Goal: Information Seeking & Learning: Learn about a topic

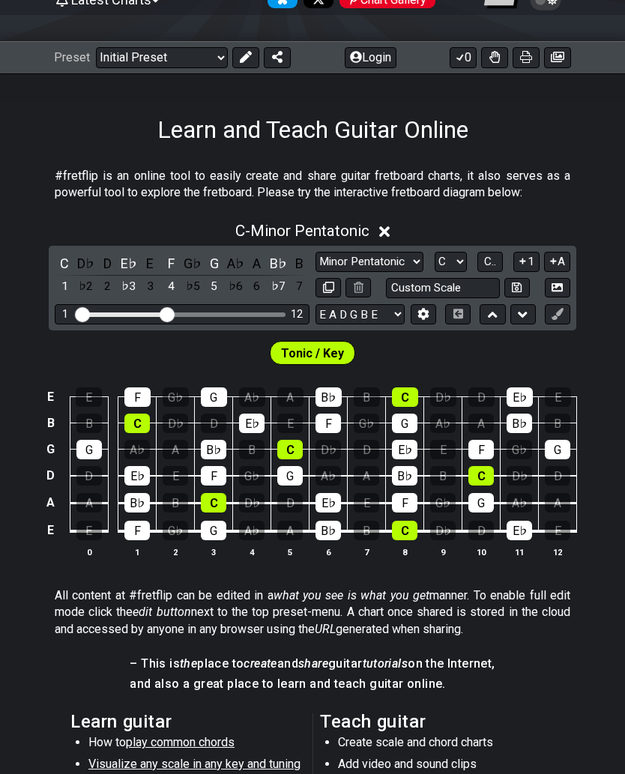
scroll to position [170, 0]
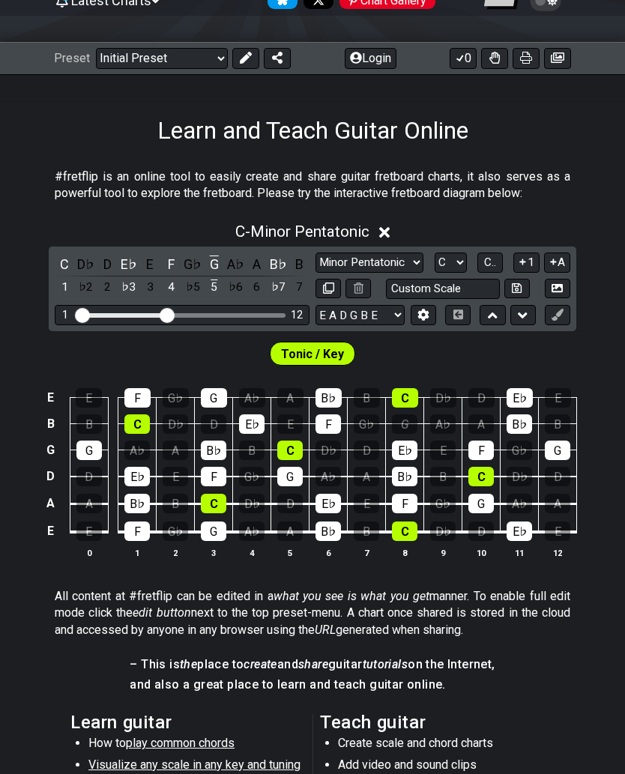
click at [407, 434] on td "E♭" at bounding box center [405, 437] width 38 height 26
click at [411, 419] on div "G" at bounding box center [404, 423] width 25 height 19
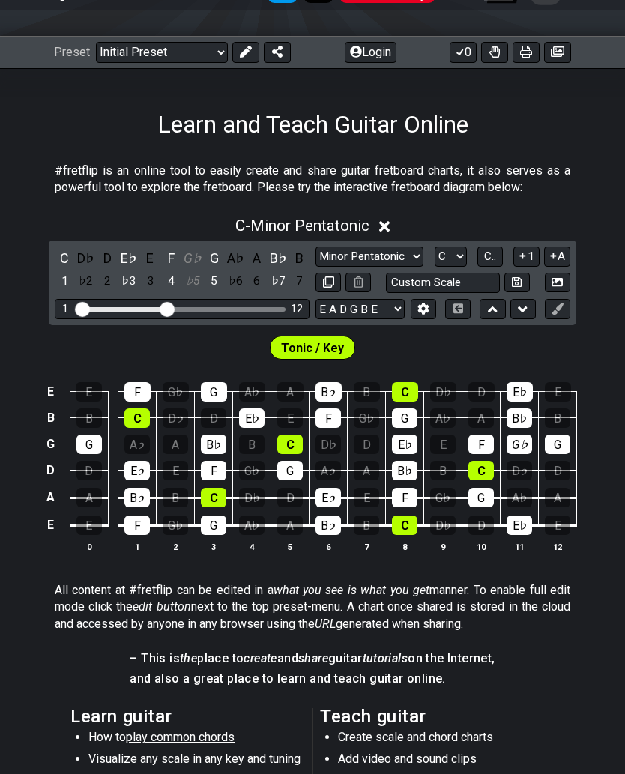
scroll to position [180, 0]
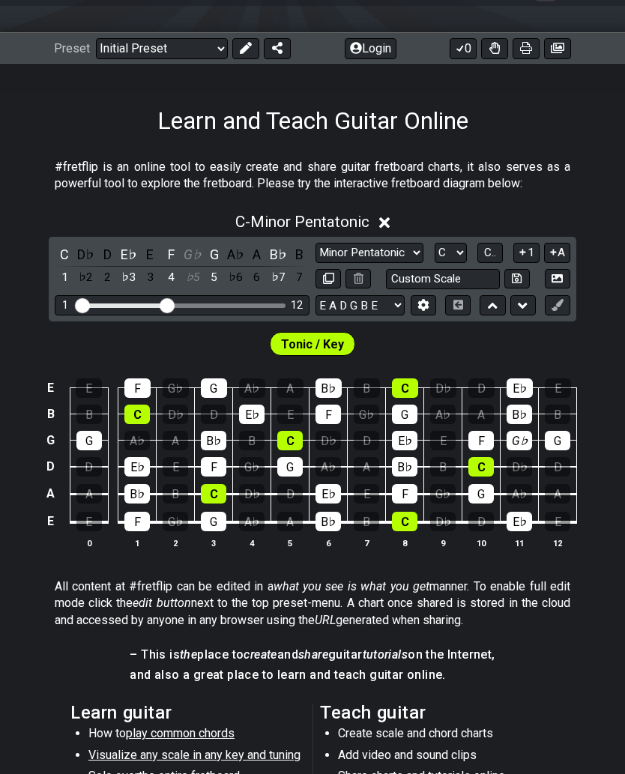
click at [349, 224] on span "C - Minor Pentatonic" at bounding box center [302, 222] width 134 height 18
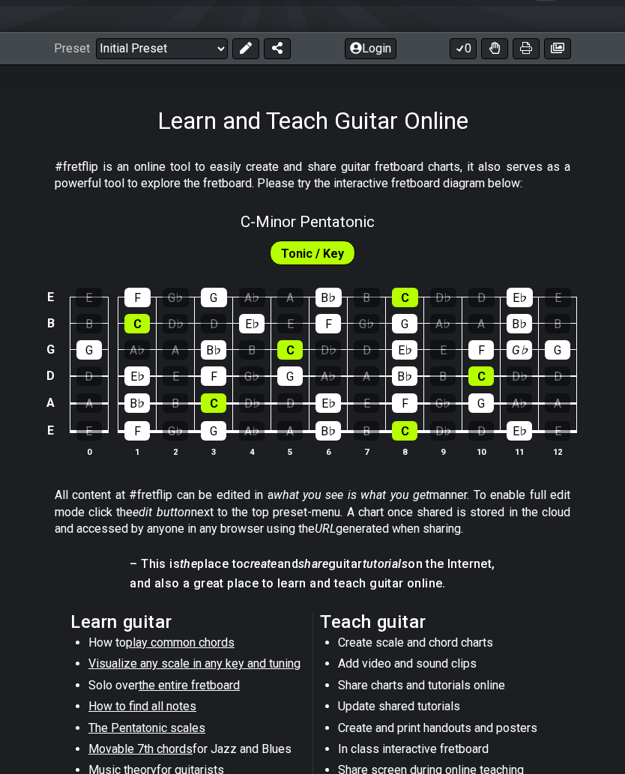
click at [359, 222] on span "C - Minor Pentatonic" at bounding box center [307, 222] width 134 height 18
select select "C"
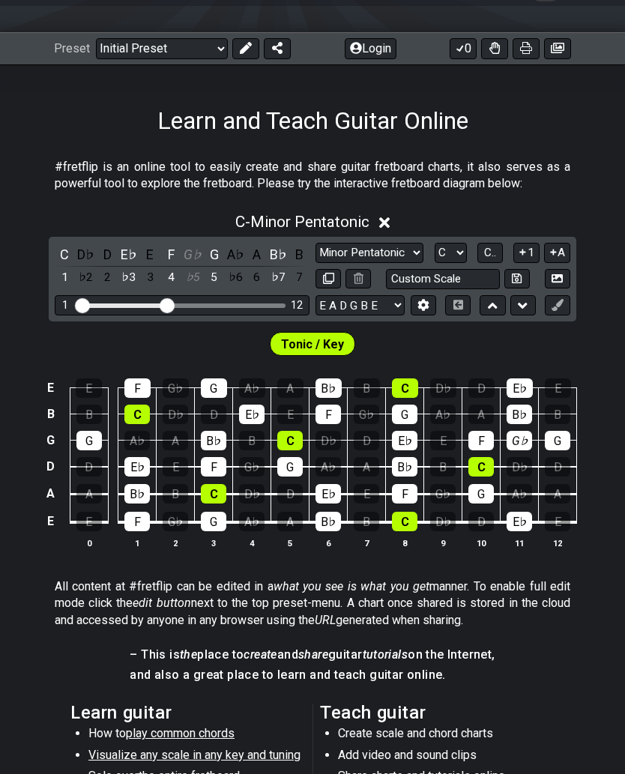
click at [382, 250] on select "Minor Pentatonic Click to edit Minor Pentatonic Major Pentatonic Minor Blues Ma…" at bounding box center [369, 253] width 108 height 20
click at [390, 220] on icon at bounding box center [384, 222] width 11 height 11
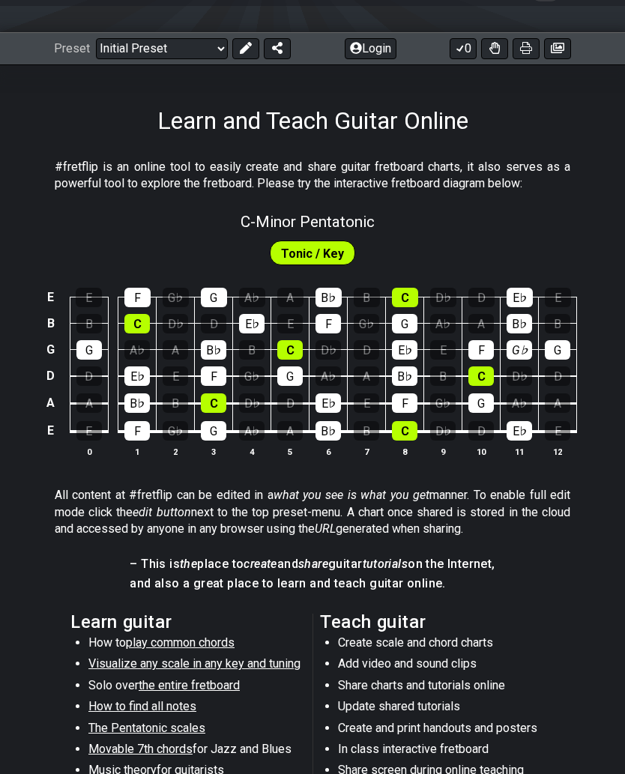
click at [342, 255] on span "Tonic / Key" at bounding box center [312, 254] width 63 height 22
click at [360, 227] on span "C - Minor Pentatonic" at bounding box center [307, 222] width 134 height 18
select select "C"
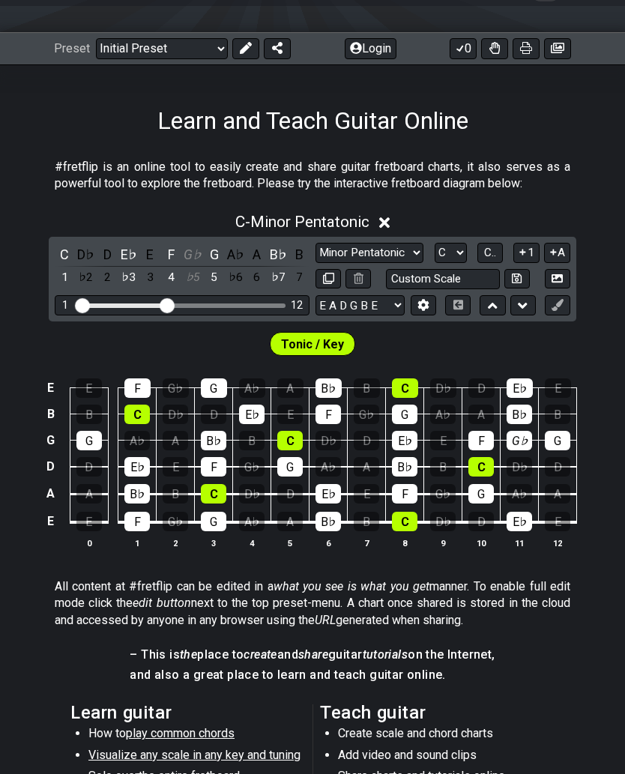
click at [402, 252] on select "Minor Pentatonic Click to edit Minor Pentatonic Major Pentatonic Minor Blues Ma…" at bounding box center [369, 253] width 108 height 20
click at [346, 230] on span "C - Minor Pentatonic" at bounding box center [302, 222] width 134 height 18
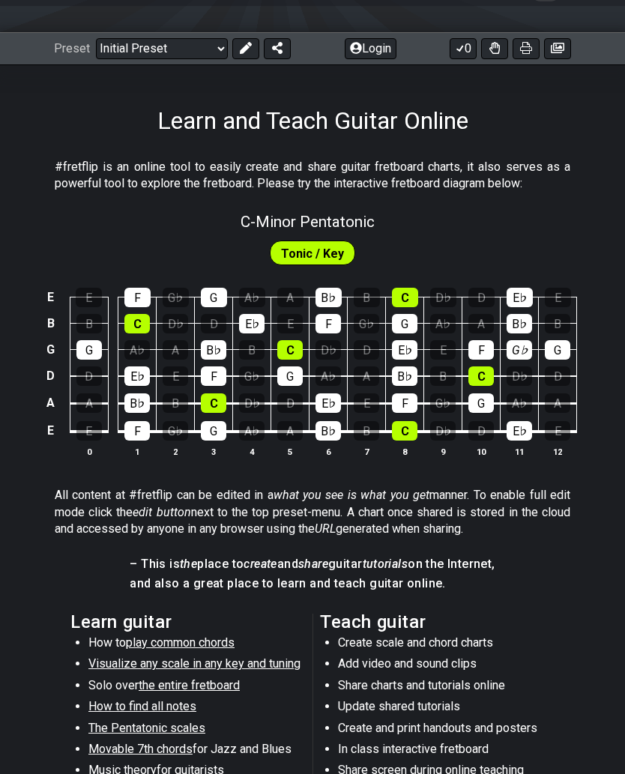
click at [297, 210] on div "C - Minor Pentatonic" at bounding box center [307, 217] width 134 height 26
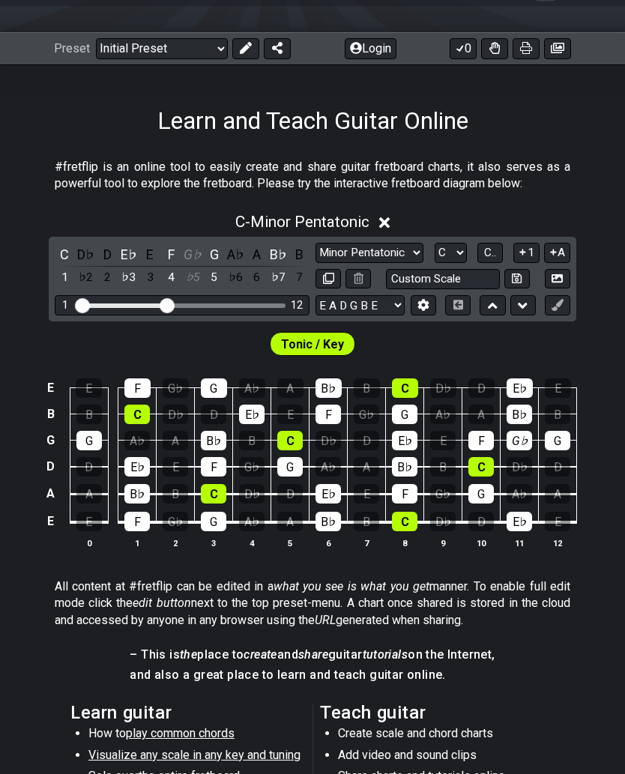
click at [456, 249] on select "A♭ A A♯ B♭ B C C♯ D♭ D D♯ E♭ E F F♯ G♭ G G♯" at bounding box center [450, 253] width 32 height 20
select select "A"
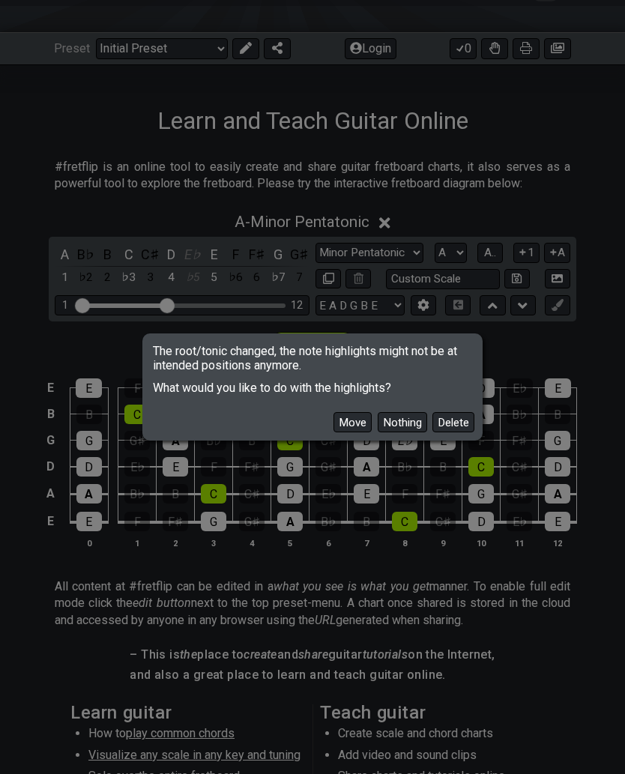
click at [371, 438] on div "Move Nothing Delete" at bounding box center [313, 416] width 336 height 43
click at [352, 438] on div "Move Nothing Delete" at bounding box center [313, 416] width 336 height 43
click at [363, 432] on button "Move" at bounding box center [352, 422] width 38 height 20
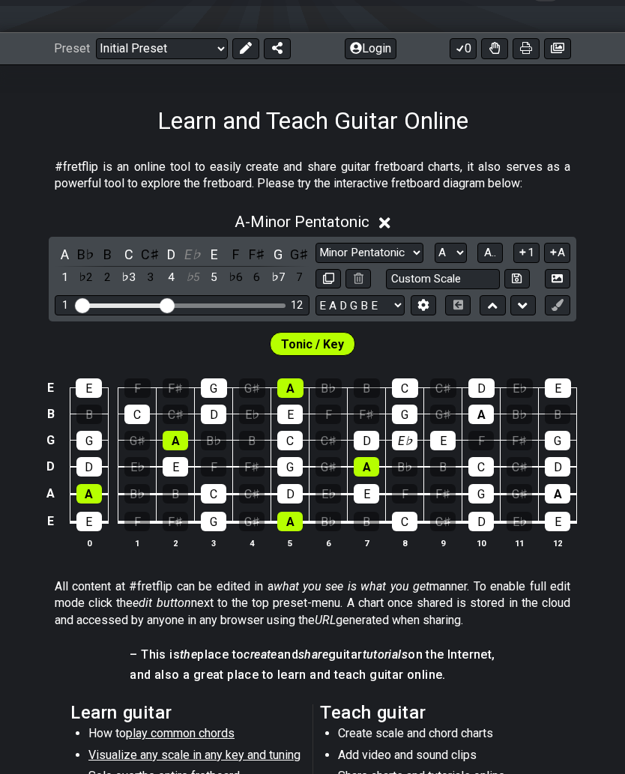
click at [462, 273] on input "Custom Scale" at bounding box center [443, 279] width 114 height 20
click at [455, 287] on input "text" at bounding box center [443, 279] width 114 height 20
click at [497, 196] on div "#fretflip is an online tool to easily create and share guitar fretboard charts,…" at bounding box center [312, 179] width 515 height 52
type input "Custom Scale"
click at [456, 246] on select "A♭ A A♯ B♭ B C C♯ D♭ D D♯ E♭ E F F♯ G♭ G G♯" at bounding box center [450, 253] width 32 height 20
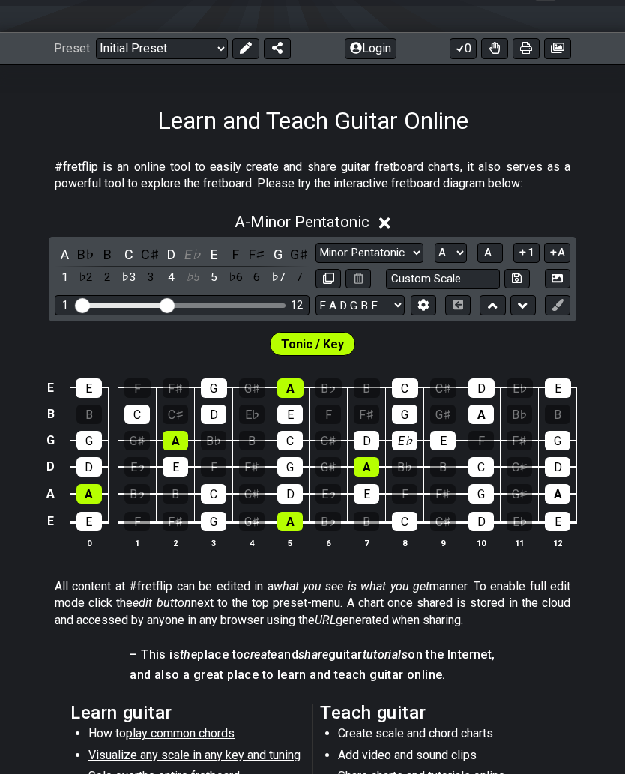
click at [369, 220] on span "A - Minor Pentatonic" at bounding box center [301, 222] width 135 height 18
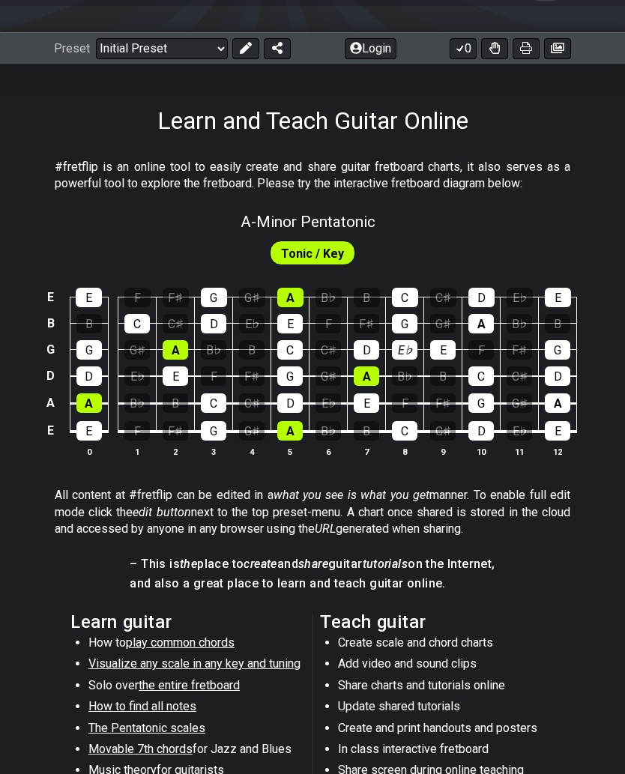
click at [375, 213] on span "A - Minor Pentatonic" at bounding box center [307, 222] width 135 height 18
select select "A"
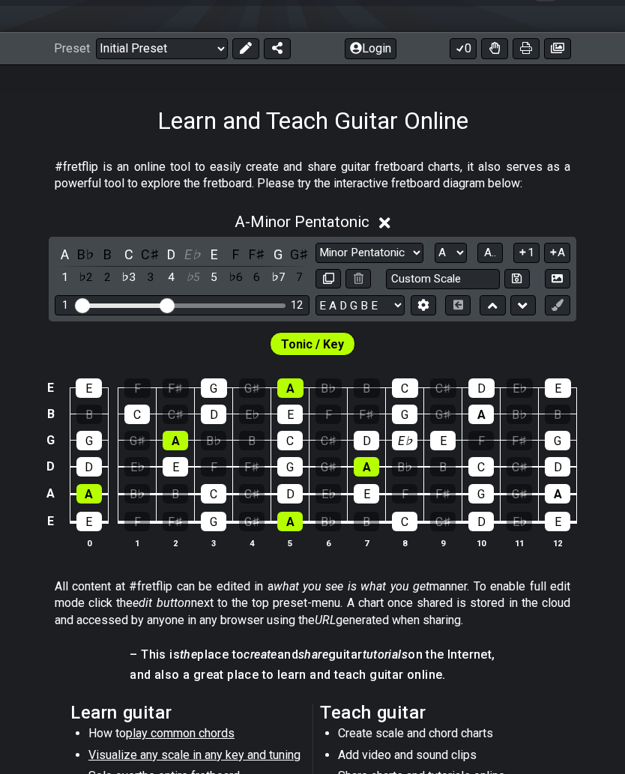
click at [374, 257] on select "Minor Pentatonic Click to edit Minor Pentatonic Major Pentatonic Minor Blues Ma…" at bounding box center [369, 253] width 108 height 20
select select "Minor Blues"
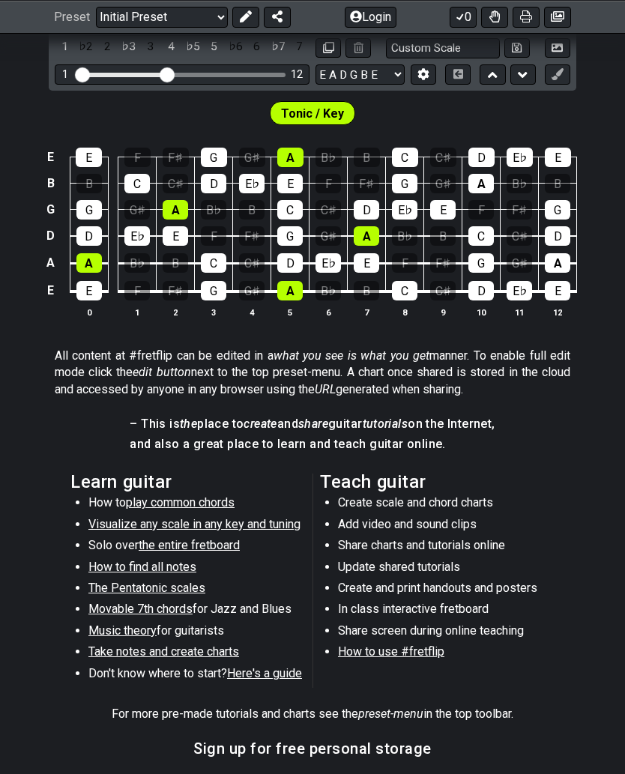
scroll to position [415, 0]
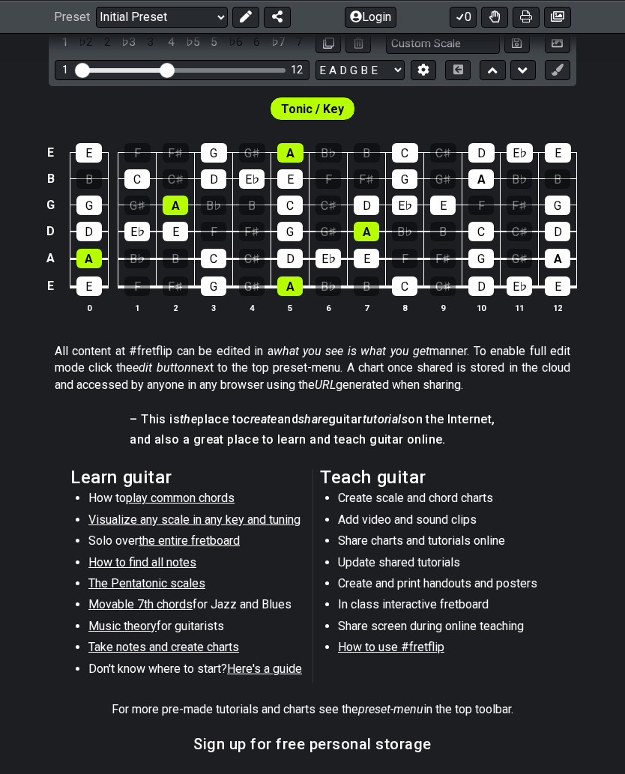
click at [563, 405] on section "– This is the place to create and share guitar tutorials on the Internet, and a…" at bounding box center [312, 434] width 625 height 58
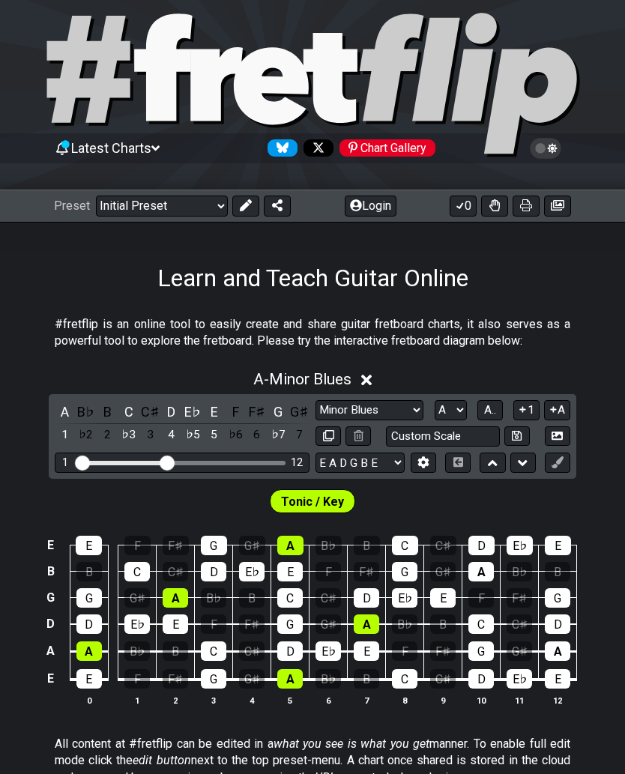
scroll to position [0, 0]
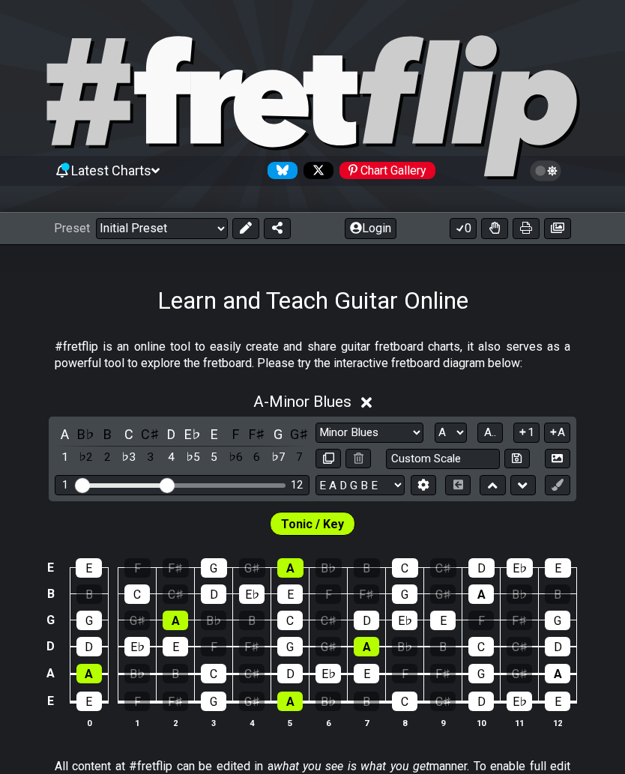
click at [413, 164] on div "Chart Gallery" at bounding box center [387, 170] width 96 height 17
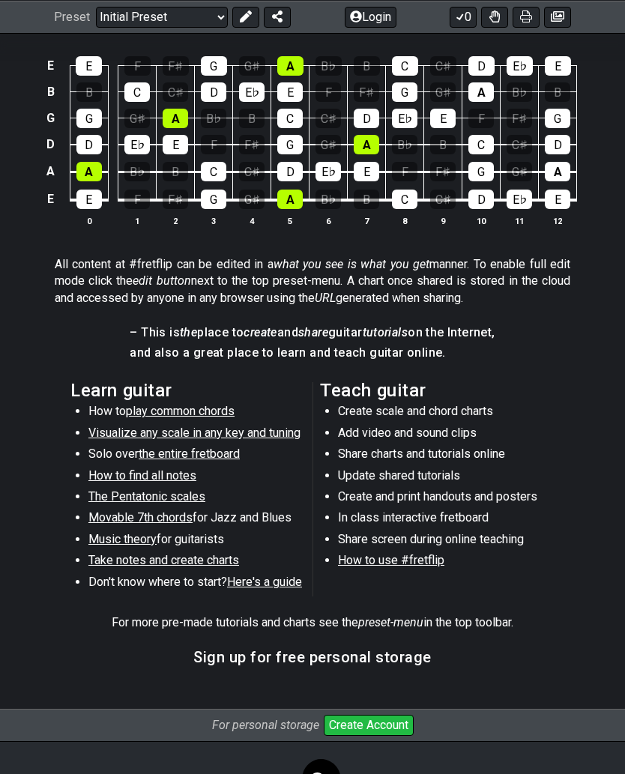
scroll to position [501, 0]
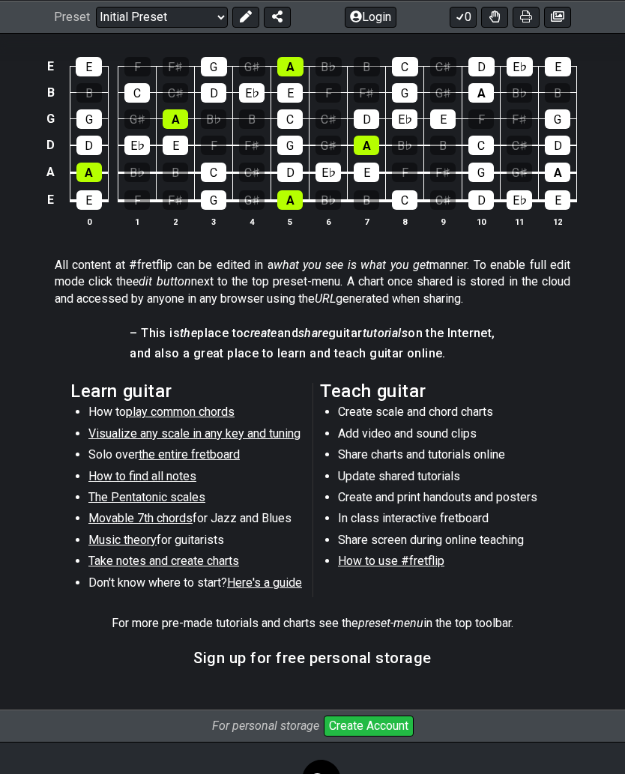
click at [190, 477] on span "How to find all notes" at bounding box center [142, 476] width 108 height 14
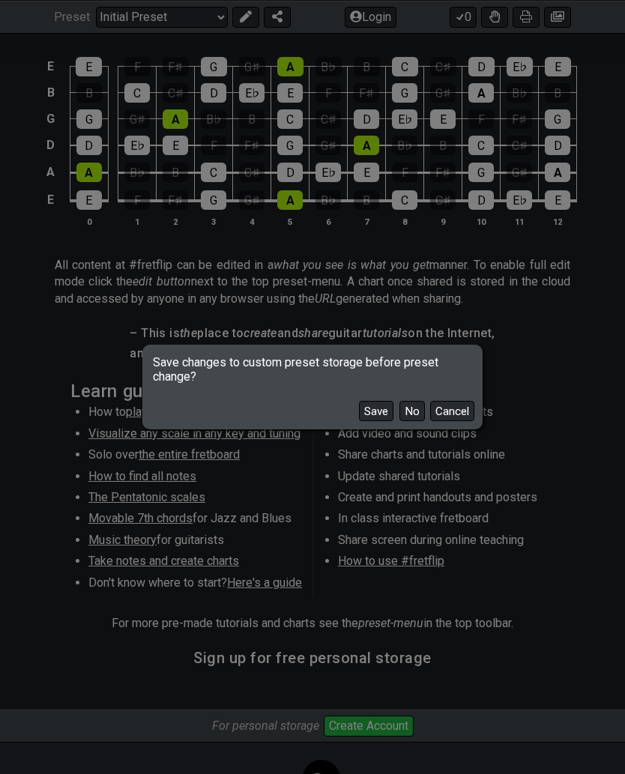
click at [420, 421] on button "No" at bounding box center [411, 411] width 25 height 20
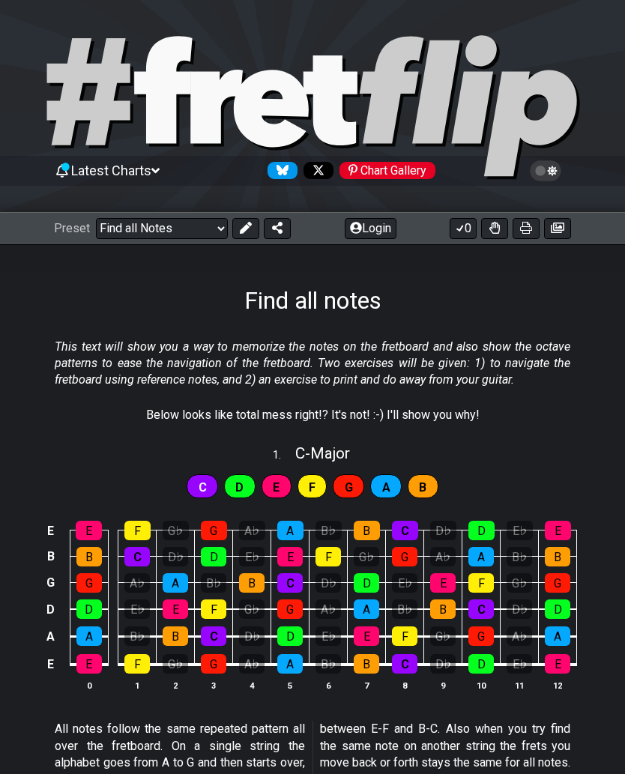
click at [151, 234] on select "Welcome to #fretflip! Initial Preset Custom Preset Minor Pentatonic Major Penta…" at bounding box center [162, 228] width 132 height 21
select select "/template"
select select "A"
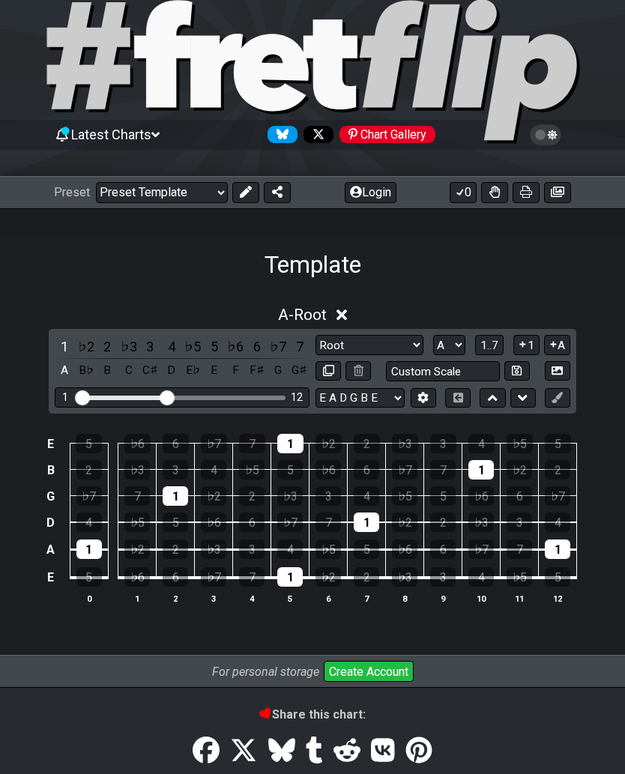
scroll to position [34, 0]
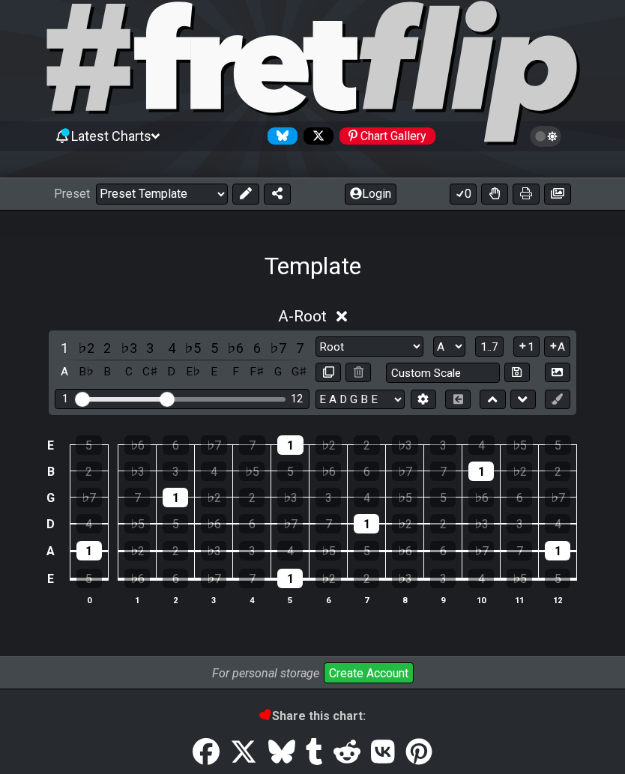
click at [369, 341] on select "Root Root Minor Pentatonic Major Pentatonic Minor Blues Major Blues Major / [PE…" at bounding box center [369, 346] width 108 height 20
click at [139, 203] on select "Welcome to #fretflip! Initial Preset Custom Preset Minor Pentatonic Major Penta…" at bounding box center [162, 194] width 132 height 21
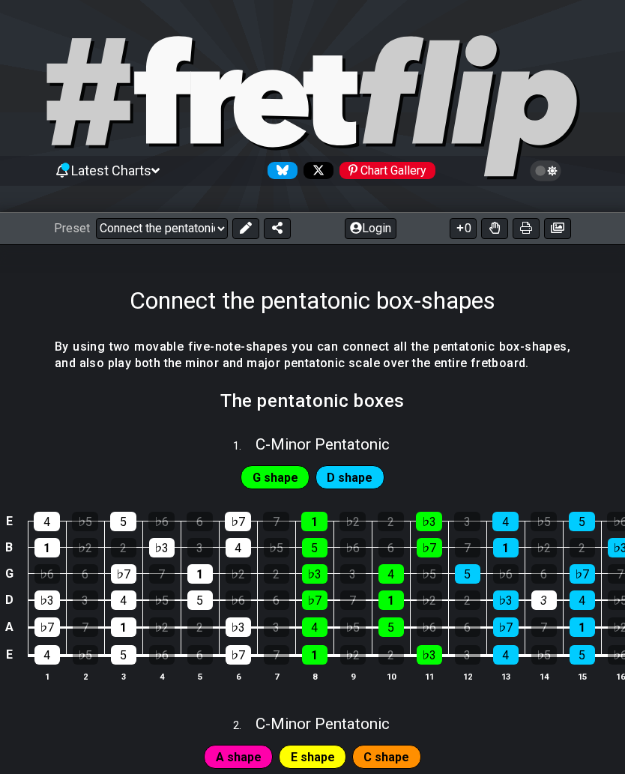
click at [154, 225] on select "Welcome to #fretflip! Initial Preset Custom Preset Minor Pentatonic Major Penta…" at bounding box center [162, 228] width 132 height 21
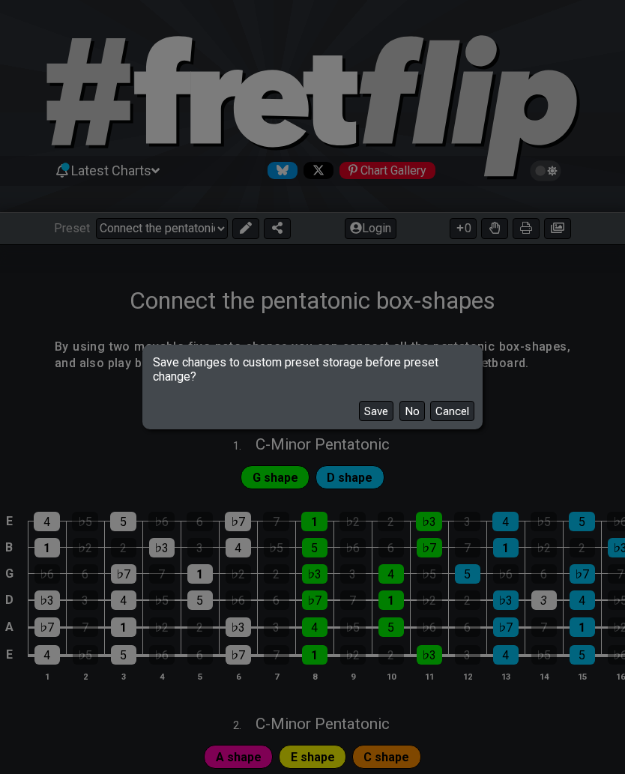
click at [419, 408] on button "No" at bounding box center [411, 411] width 25 height 20
select select "/how-to-solo"
select select "C"
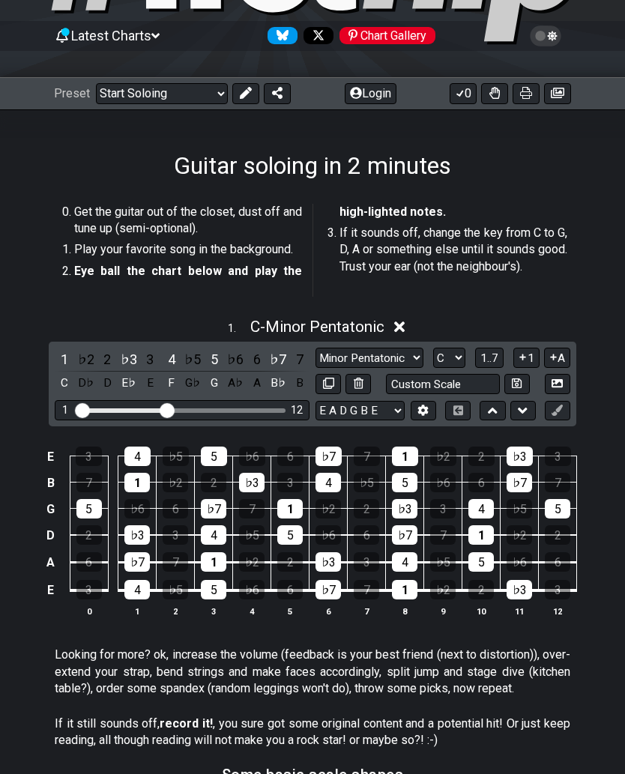
scroll to position [139, 0]
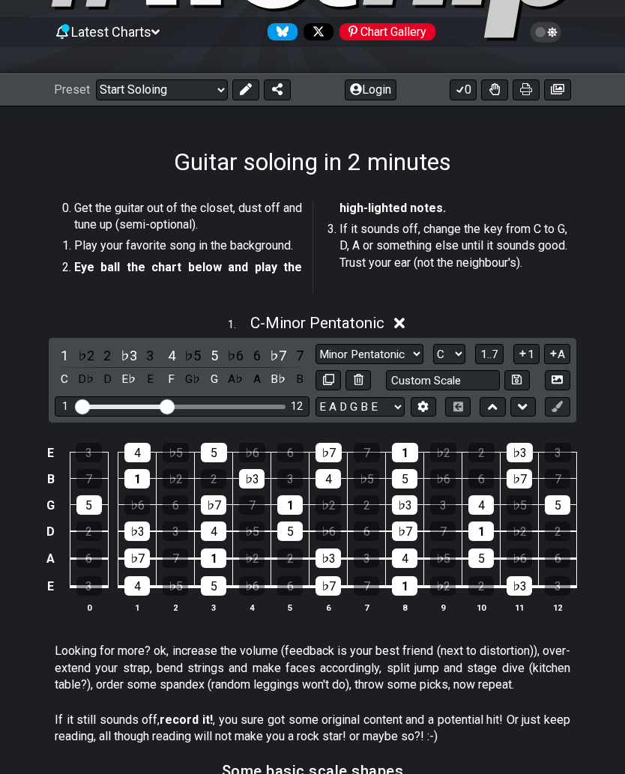
click at [399, 352] on select "Minor Pentatonic Root Minor Pentatonic Major Pentatonic Minor Blues Major Blues…" at bounding box center [369, 354] width 108 height 20
select select "Minor Blues"
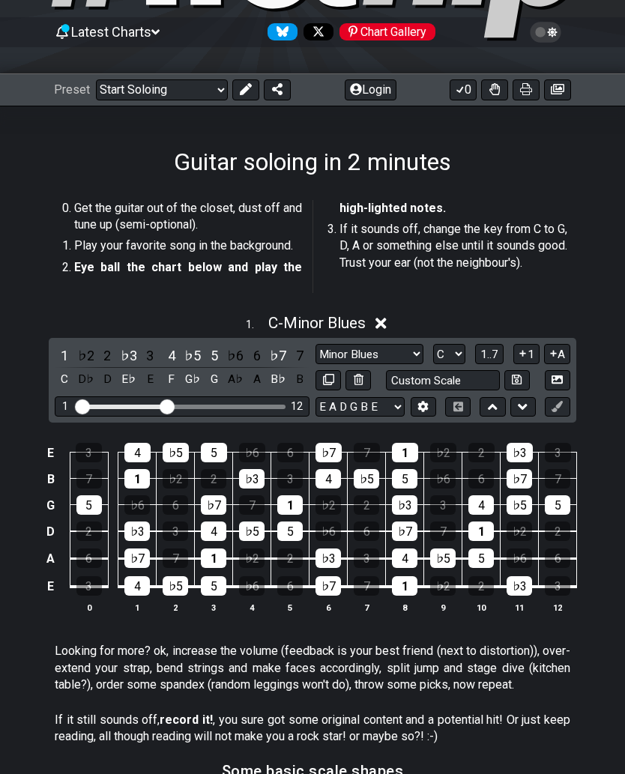
click at [345, 320] on span "C - Minor Blues" at bounding box center [316, 323] width 97 height 18
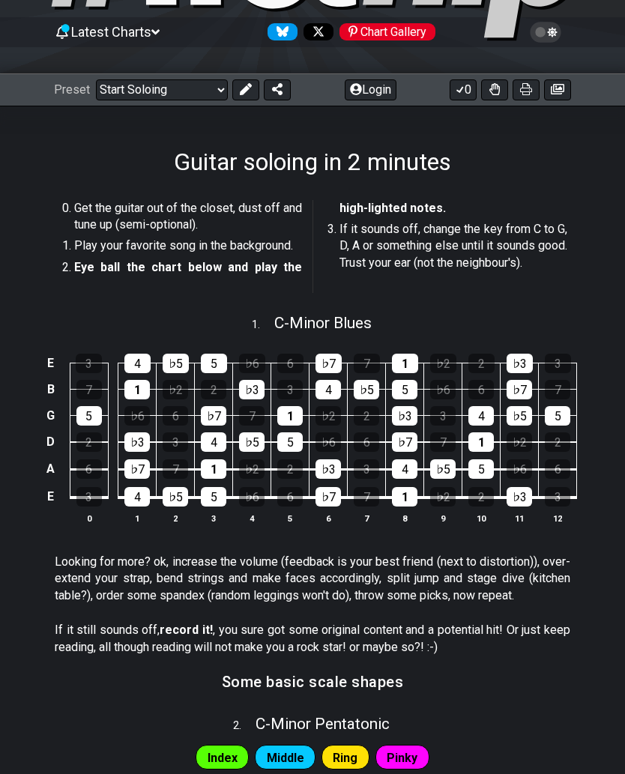
click at [327, 326] on span "C - Minor Blues" at bounding box center [322, 323] width 97 height 18
select select "Minor Blues"
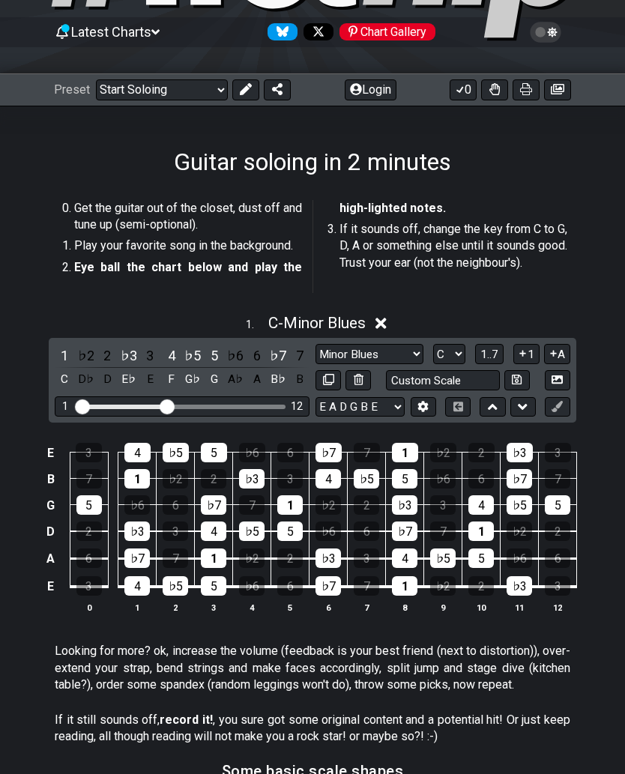
click at [461, 344] on select "A♭ A A♯ B♭ B C C♯ D♭ D D♯ E♭ E F F♯ G♭ G G♯" at bounding box center [449, 354] width 32 height 20
select select "A"
